Goal: Download file/media

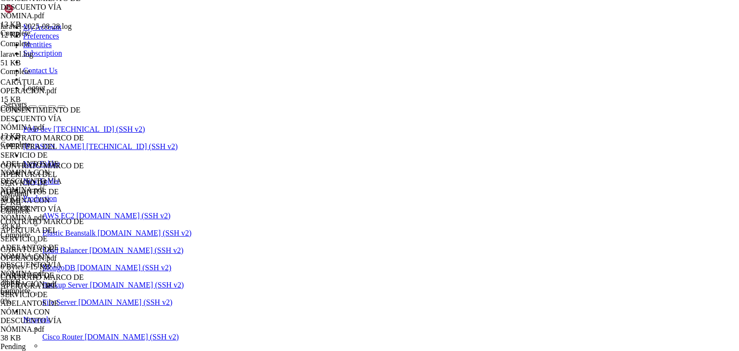
scroll to position [13, 0]
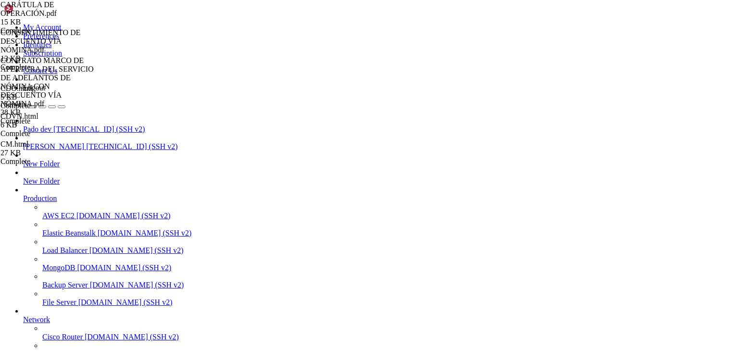
drag, startPoint x: 423, startPoint y: 865, endPoint x: 151, endPoint y: 865, distance: 272.0
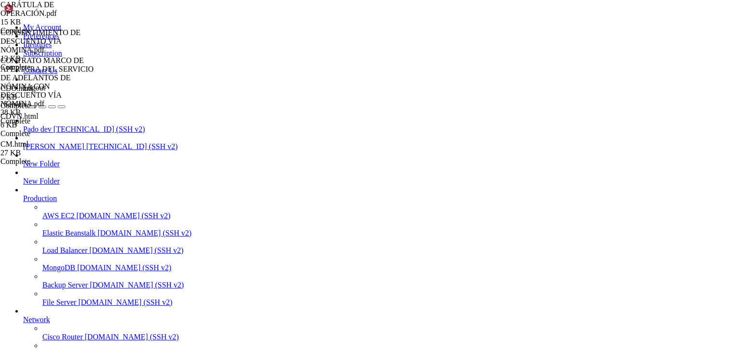
drag, startPoint x: 234, startPoint y: 867, endPoint x: 199, endPoint y: 884, distance: 39.2
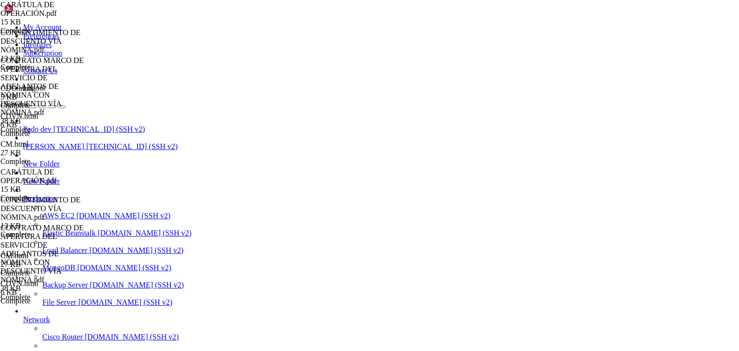
scroll to position [0, 0]
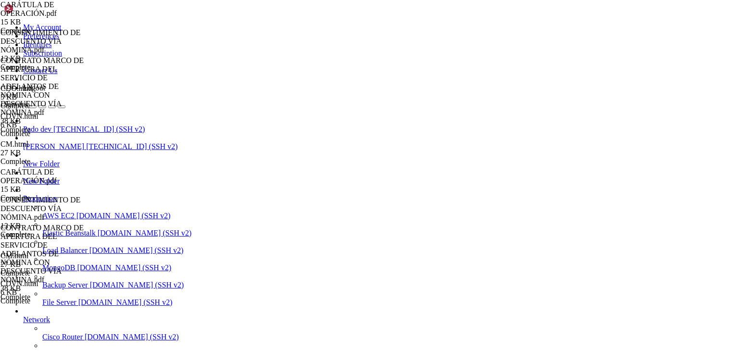
scroll to position [40, 0]
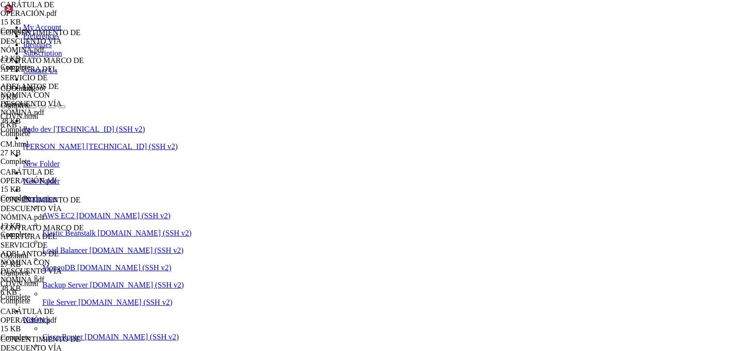
type input "/public_html/public/assets/companies/receivable_accounts/nomipay/443639/transac…"
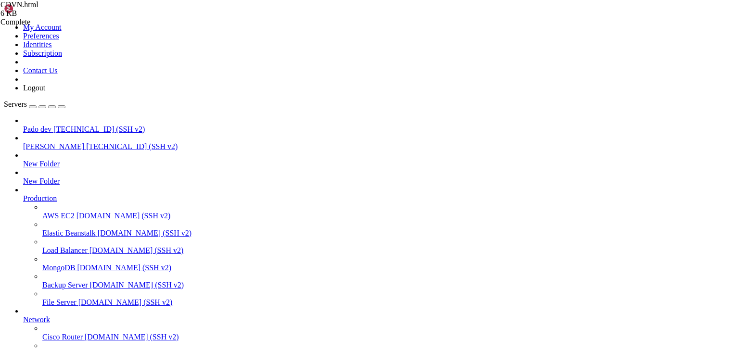
scroll to position [115, 0]
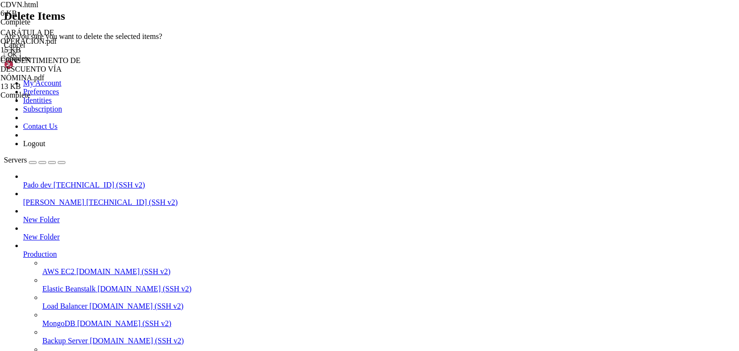
click at [21, 60] on button "OK" at bounding box center [12, 55] width 17 height 10
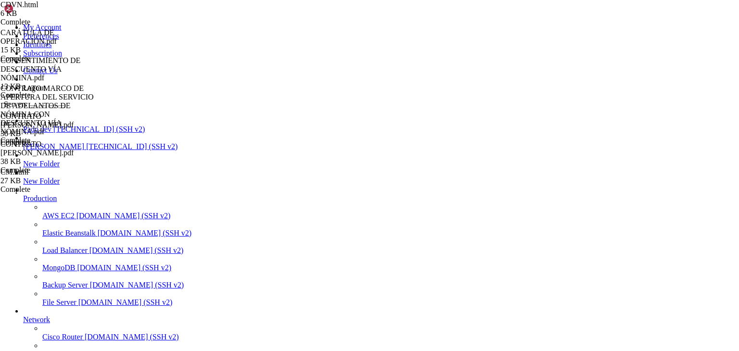
scroll to position [254, 0]
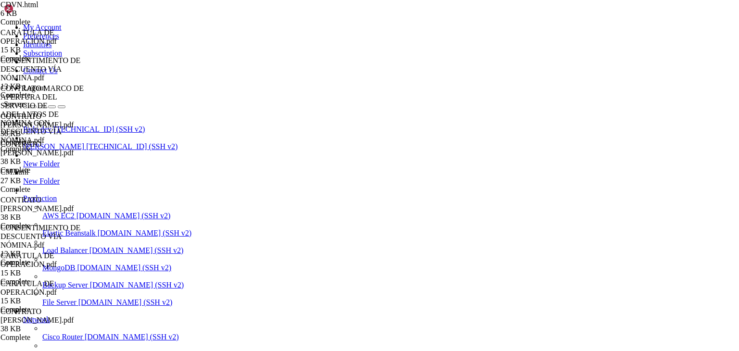
scroll to position [308, 0]
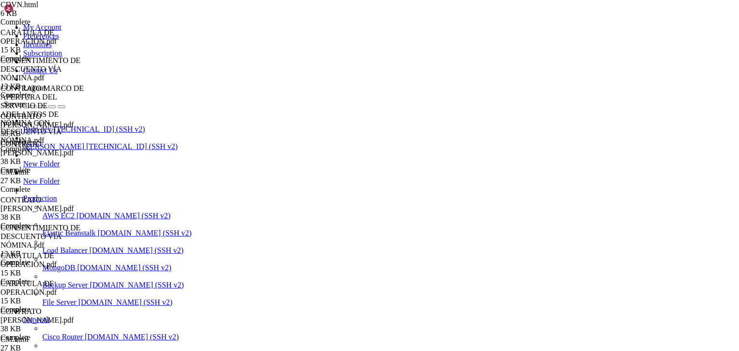
scroll to position [224, 0]
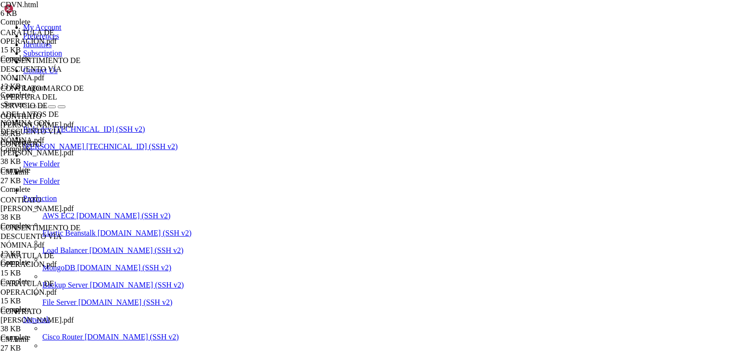
type input "/public_html/public/assets/companies/receivable_accounts/nomipay/443639/transac…"
